Goal: Browse casually

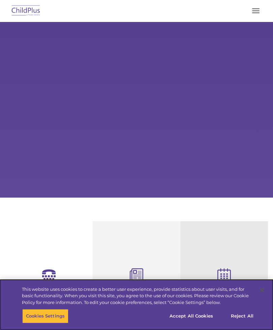
scroll to position [35, 0]
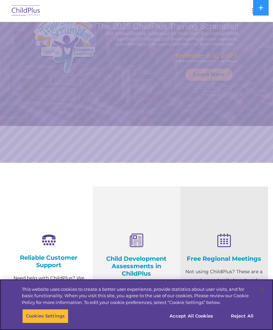
select select "MEDIUM"
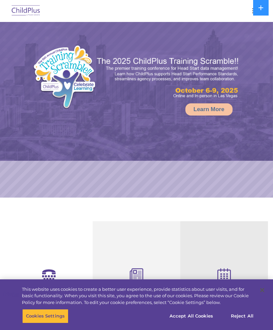
select select "MEDIUM"
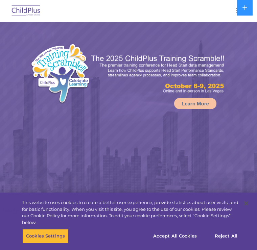
select select "MEDIUM"
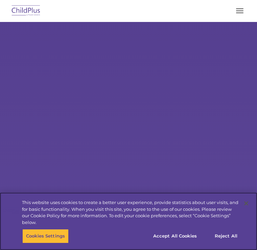
scroll to position [24, 0]
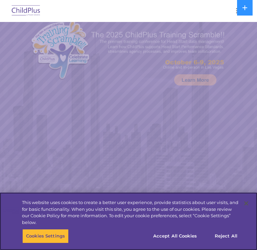
select select "MEDIUM"
